Goal: Information Seeking & Learning: Learn about a topic

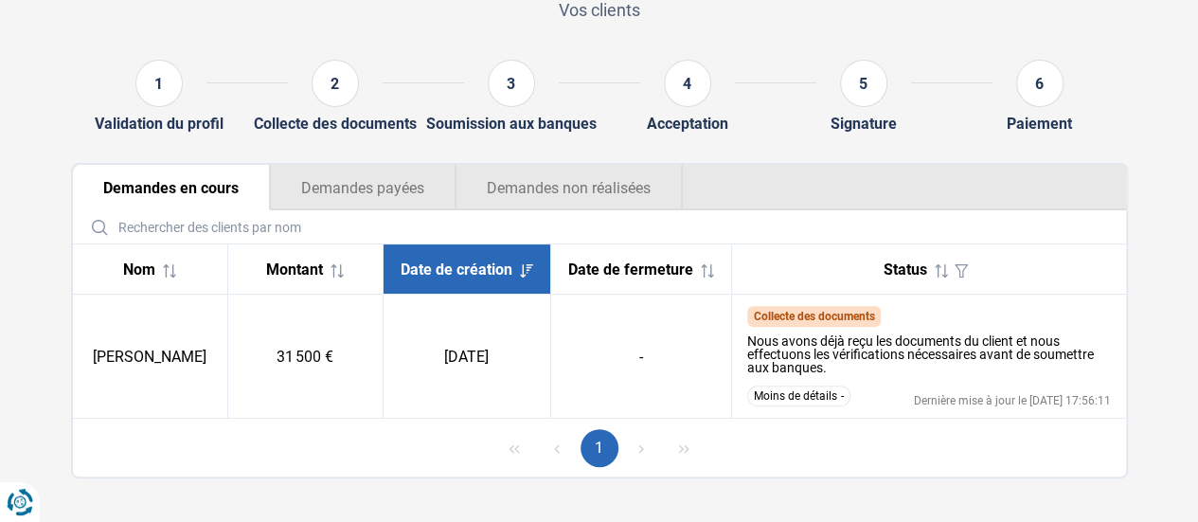
scroll to position [180, 0]
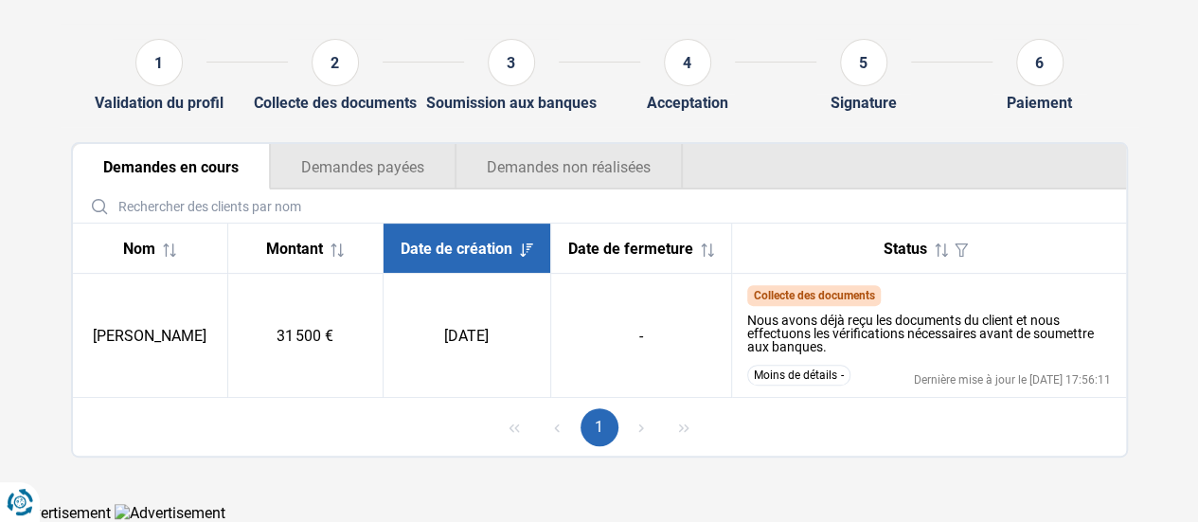
click at [784, 384] on button "Moins de détails" at bounding box center [798, 375] width 103 height 21
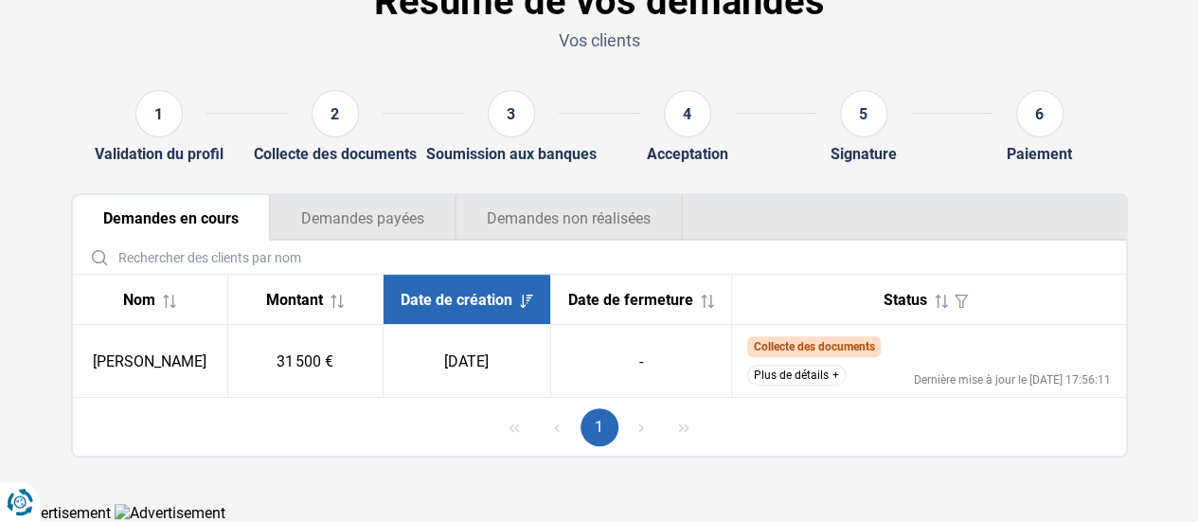
click at [788, 383] on button "Plus de détails" at bounding box center [796, 375] width 98 height 21
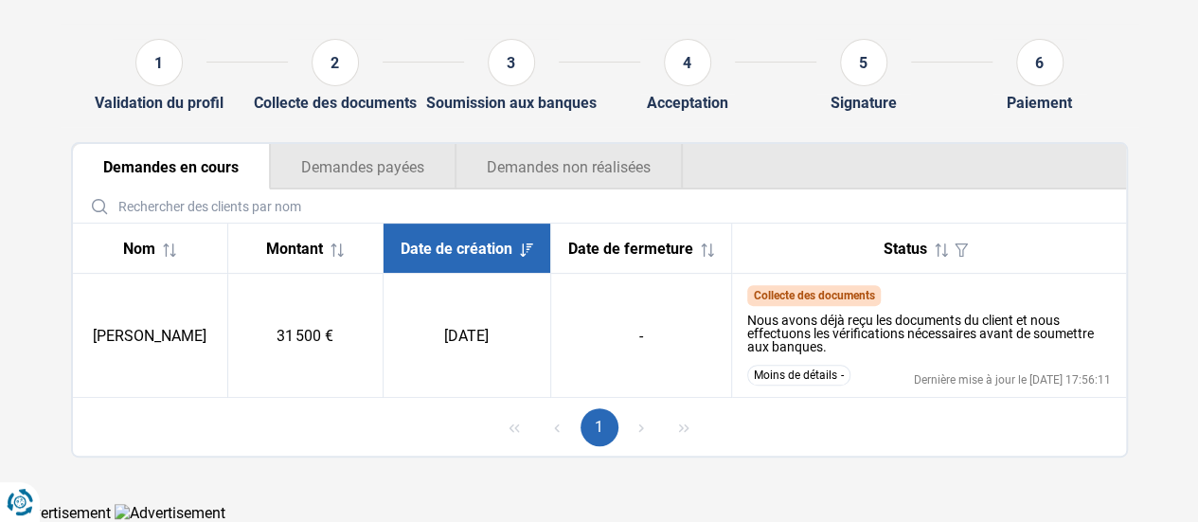
drag, startPoint x: 178, startPoint y: 346, endPoint x: 194, endPoint y: 347, distance: 16.1
drag, startPoint x: 194, startPoint y: 347, endPoint x: 148, endPoint y: 340, distance: 46.9
click at [137, 340] on td "[PERSON_NAME]" at bounding box center [150, 336] width 155 height 124
drag, startPoint x: 206, startPoint y: 340, endPoint x: 98, endPoint y: 293, distance: 117.9
click at [98, 297] on td "[PERSON_NAME]" at bounding box center [150, 336] width 155 height 124
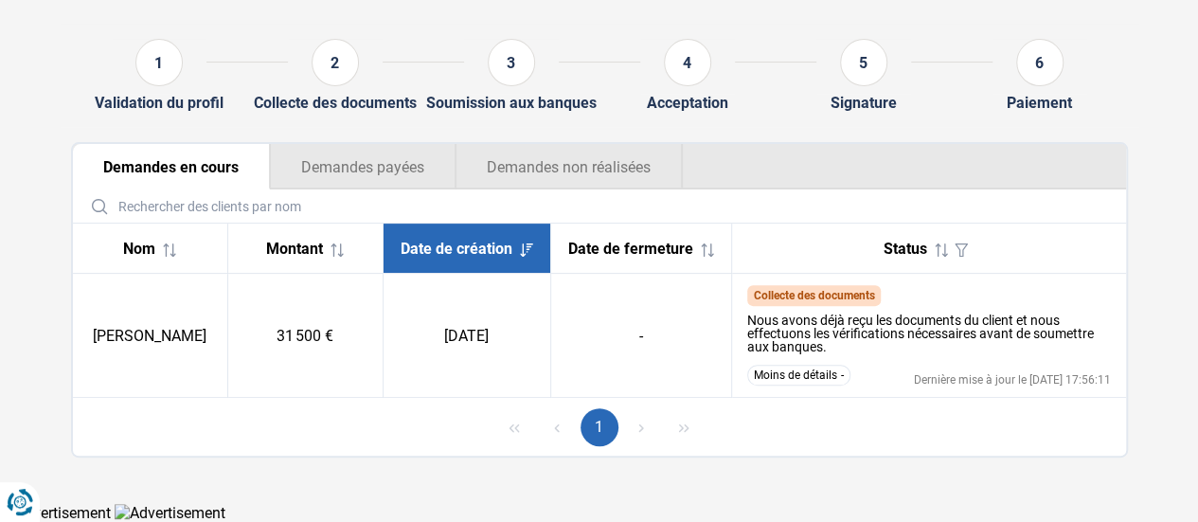
click at [220, 284] on td "[PERSON_NAME]" at bounding box center [150, 336] width 155 height 124
click at [764, 302] on span "Collecte des documents" at bounding box center [813, 295] width 121 height 13
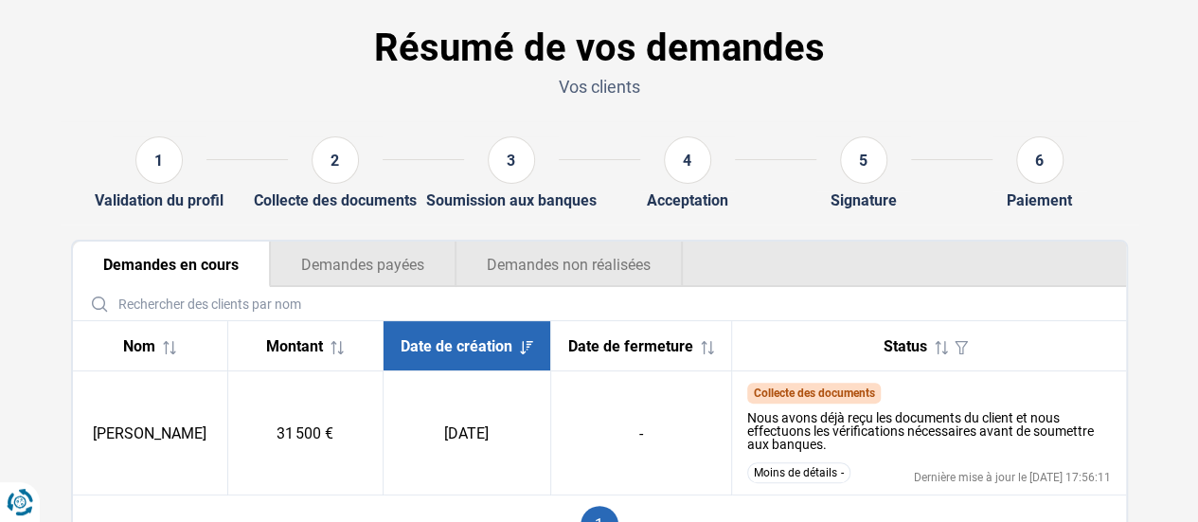
scroll to position [0, 0]
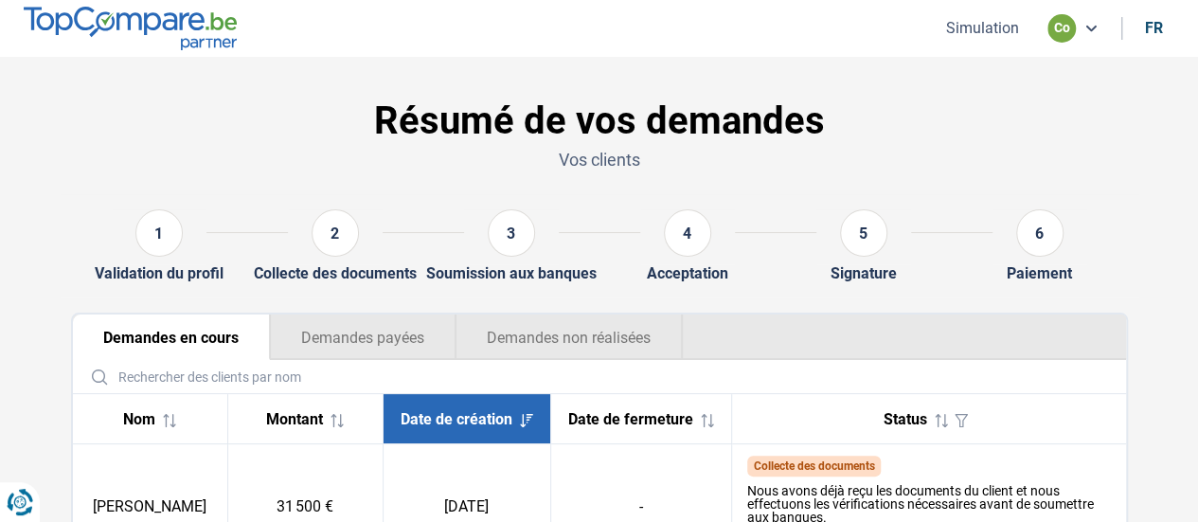
click at [161, 251] on div "1" at bounding box center [158, 232] width 47 height 47
click at [157, 272] on div "Validation du profil" at bounding box center [159, 273] width 129 height 18
click at [158, 232] on div "1" at bounding box center [158, 232] width 47 height 47
